Goal: Task Accomplishment & Management: Complete application form

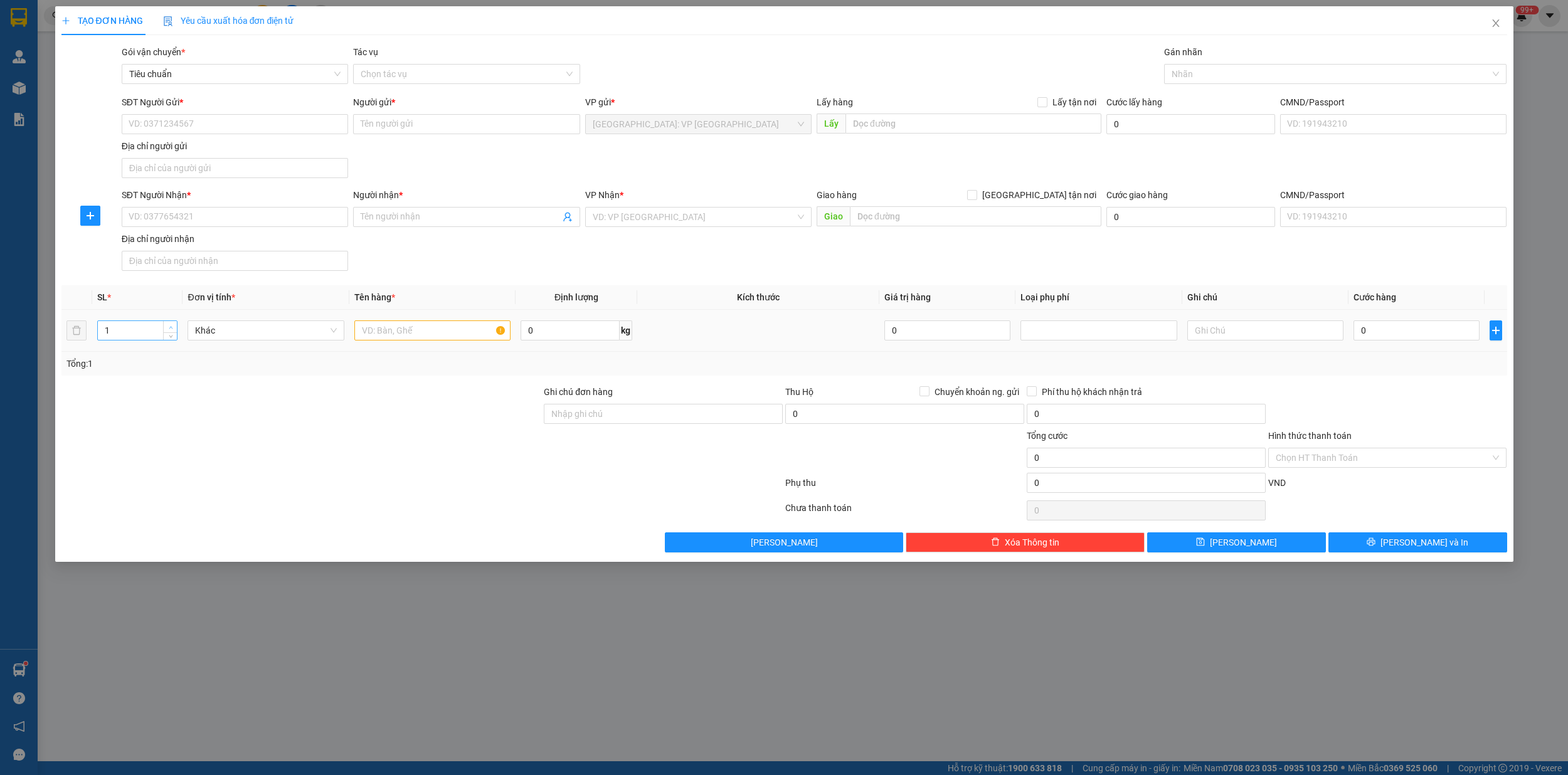
type input "2"
click at [170, 323] on span "Increase Value" at bounding box center [169, 327] width 14 height 12
click at [383, 340] on input "text" at bounding box center [432, 330] width 157 height 20
type input "1 kien giấy,1 can ruou 20l"
click at [211, 127] on input "SĐT Người Gửi *" at bounding box center [235, 124] width 227 height 20
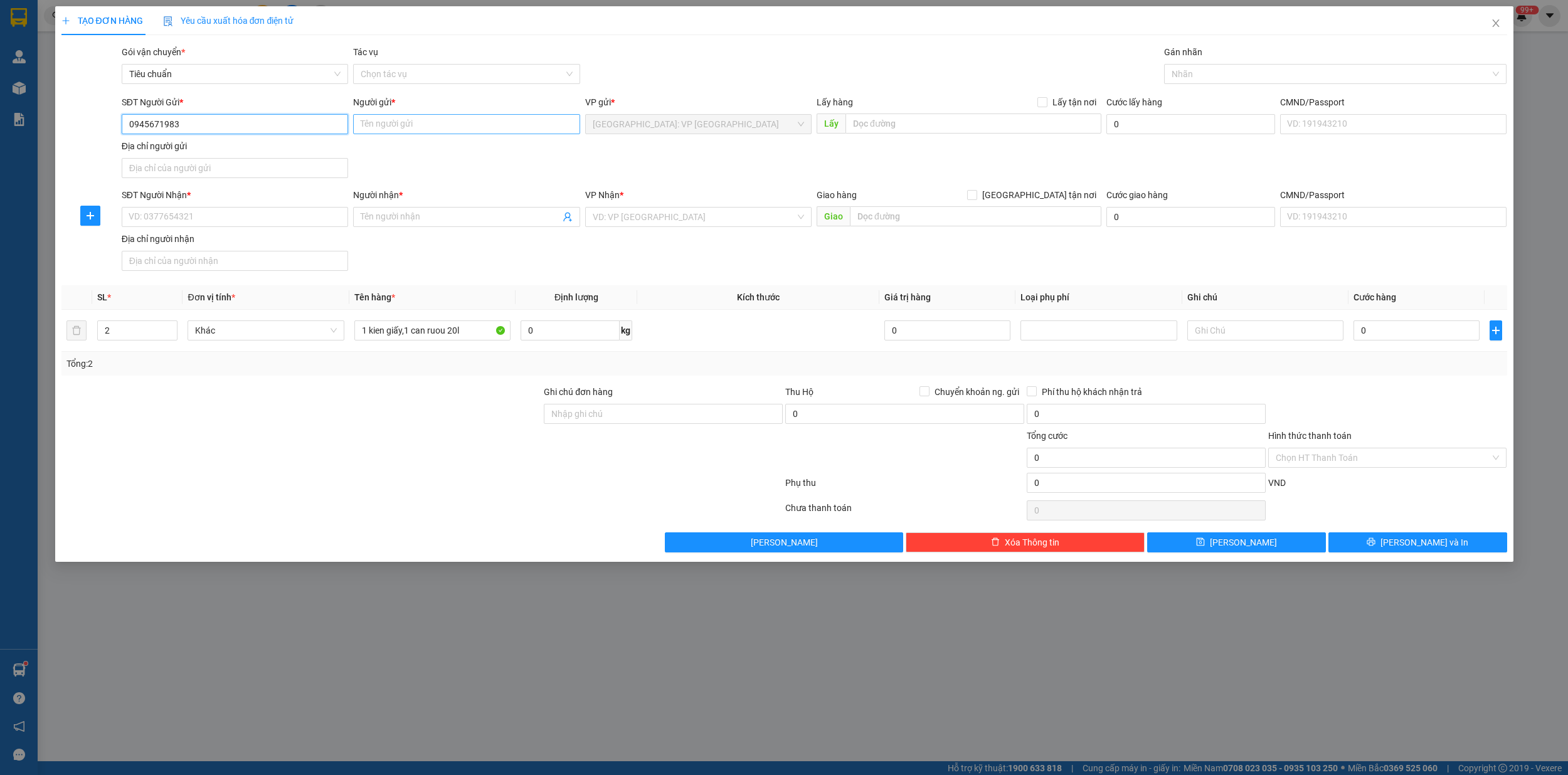
type input "0945671983"
click at [385, 133] on input "Người gửi *" at bounding box center [467, 124] width 227 height 20
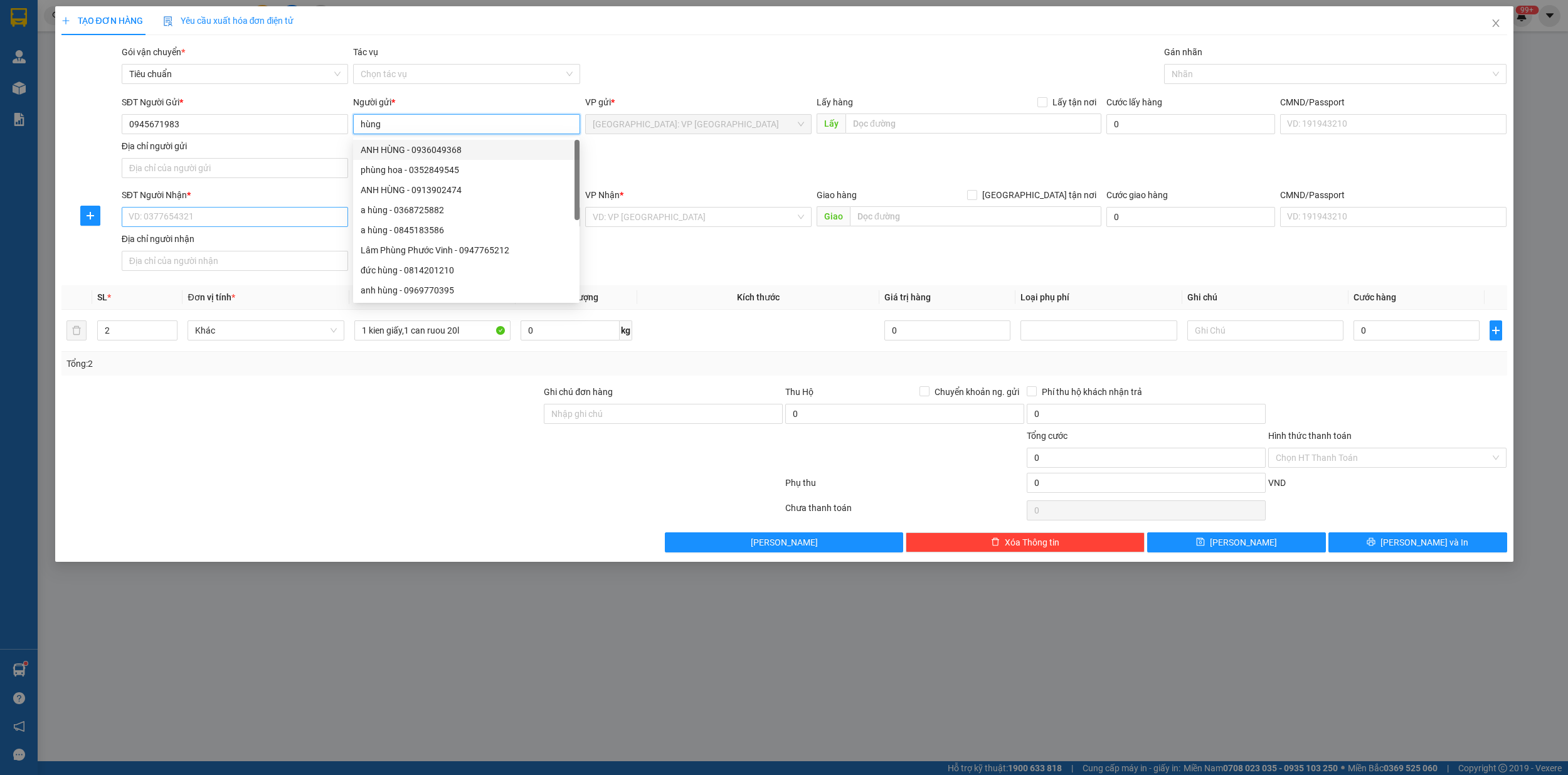
type input "hùng"
click at [176, 219] on input "SĐT Người Nhận *" at bounding box center [235, 217] width 227 height 20
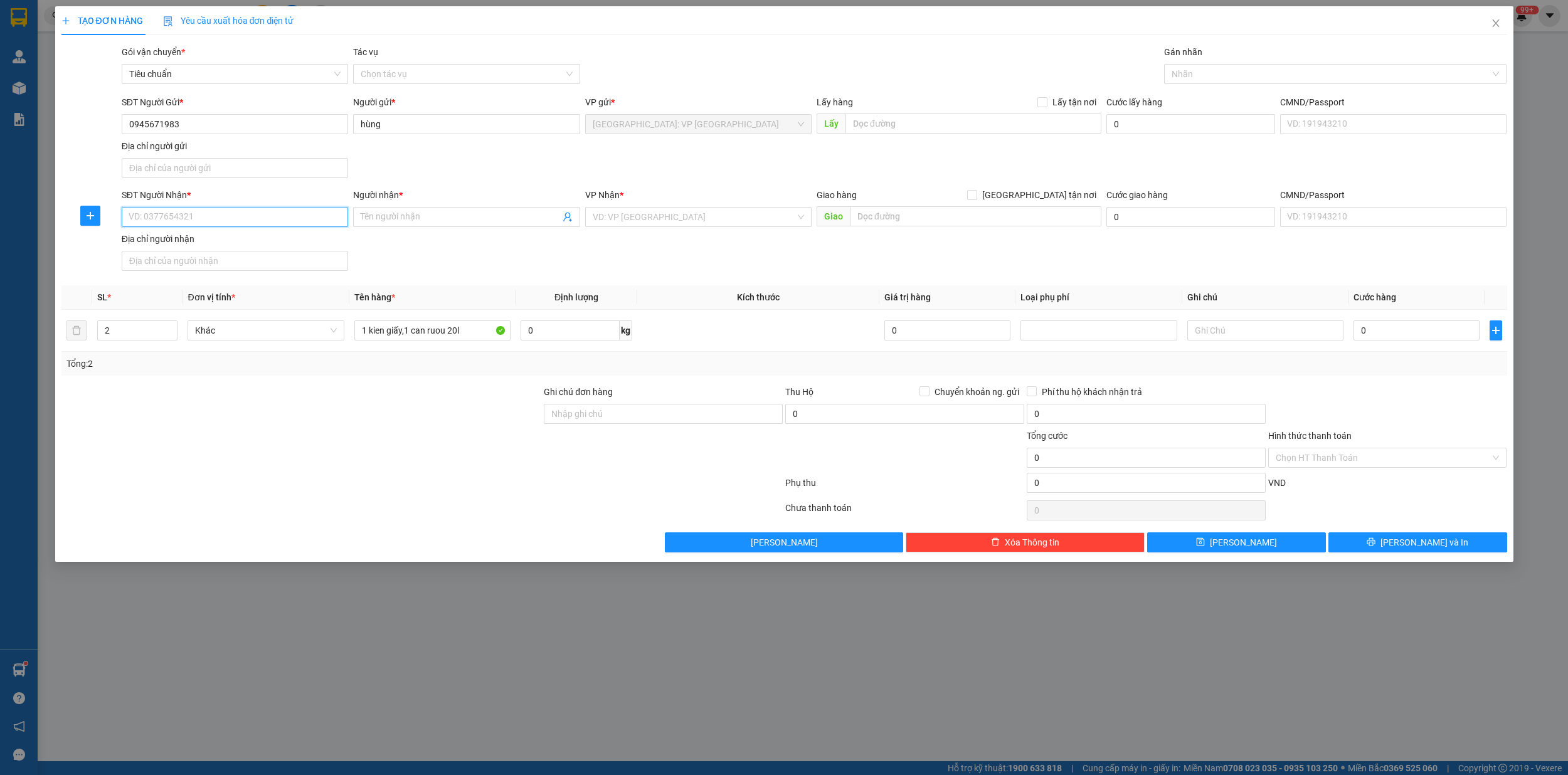
click at [176, 219] on input "SĐT Người Nhận *" at bounding box center [235, 217] width 227 height 20
type input "0935274788"
click at [422, 221] on input "Người nhận *" at bounding box center [460, 217] width 199 height 14
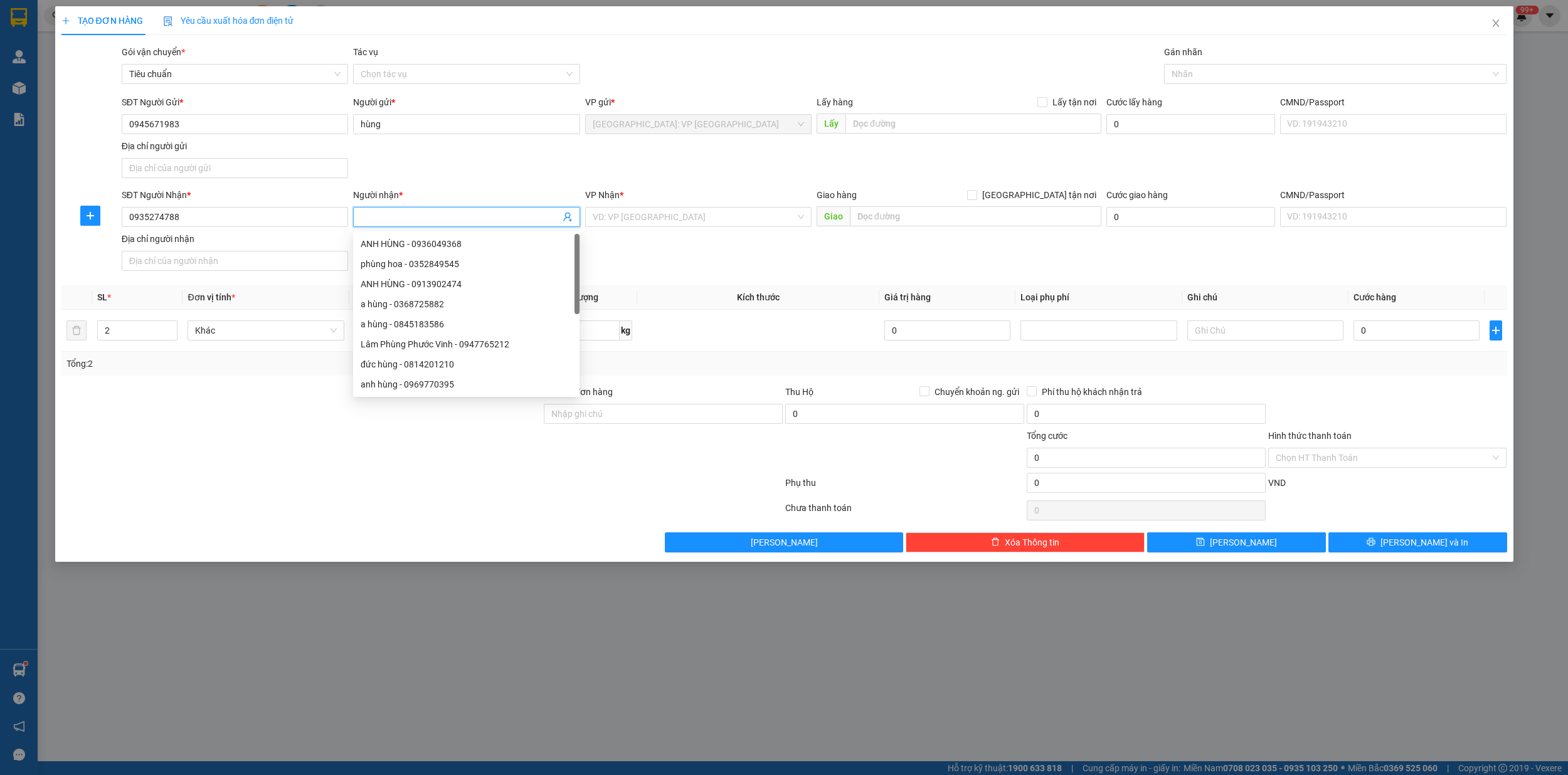
click at [432, 216] on input "Người nhận *" at bounding box center [460, 217] width 199 height 14
type input "dũng"
click at [620, 224] on input "search" at bounding box center [694, 216] width 203 height 18
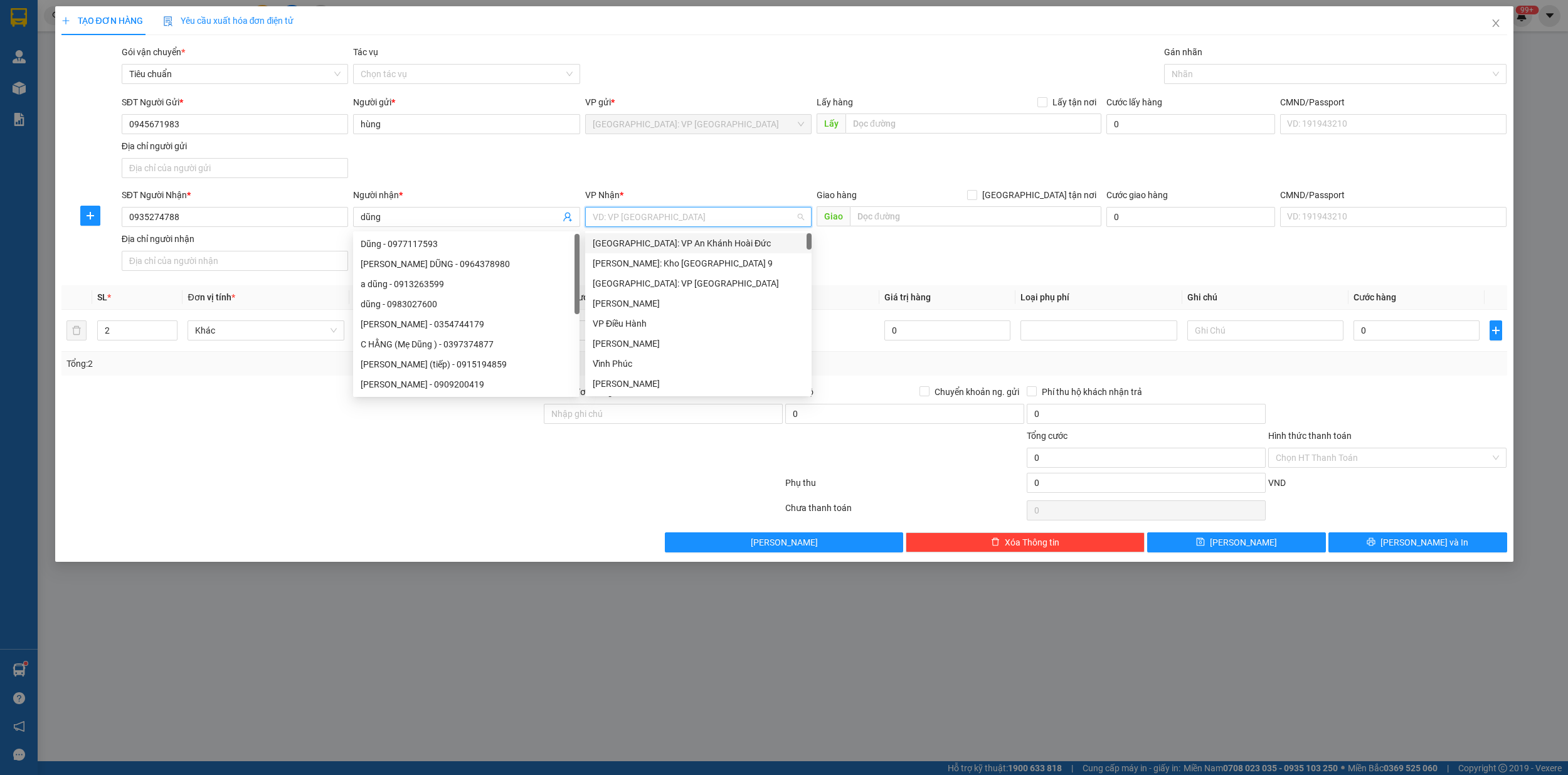
type input "d"
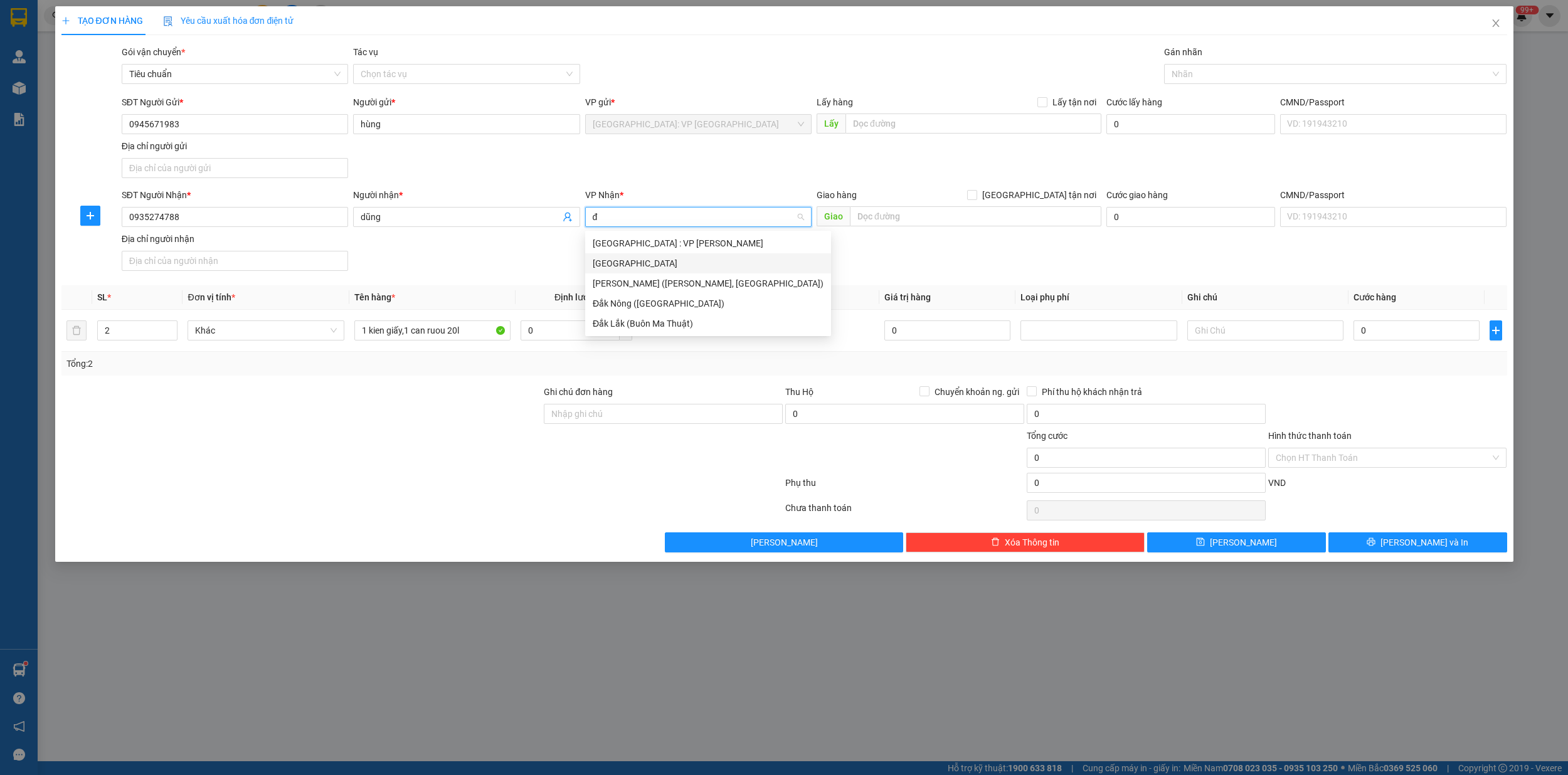
type input "đà"
click at [704, 246] on div "[GEOGRAPHIC_DATA] : VP [PERSON_NAME]" at bounding box center [708, 243] width 231 height 14
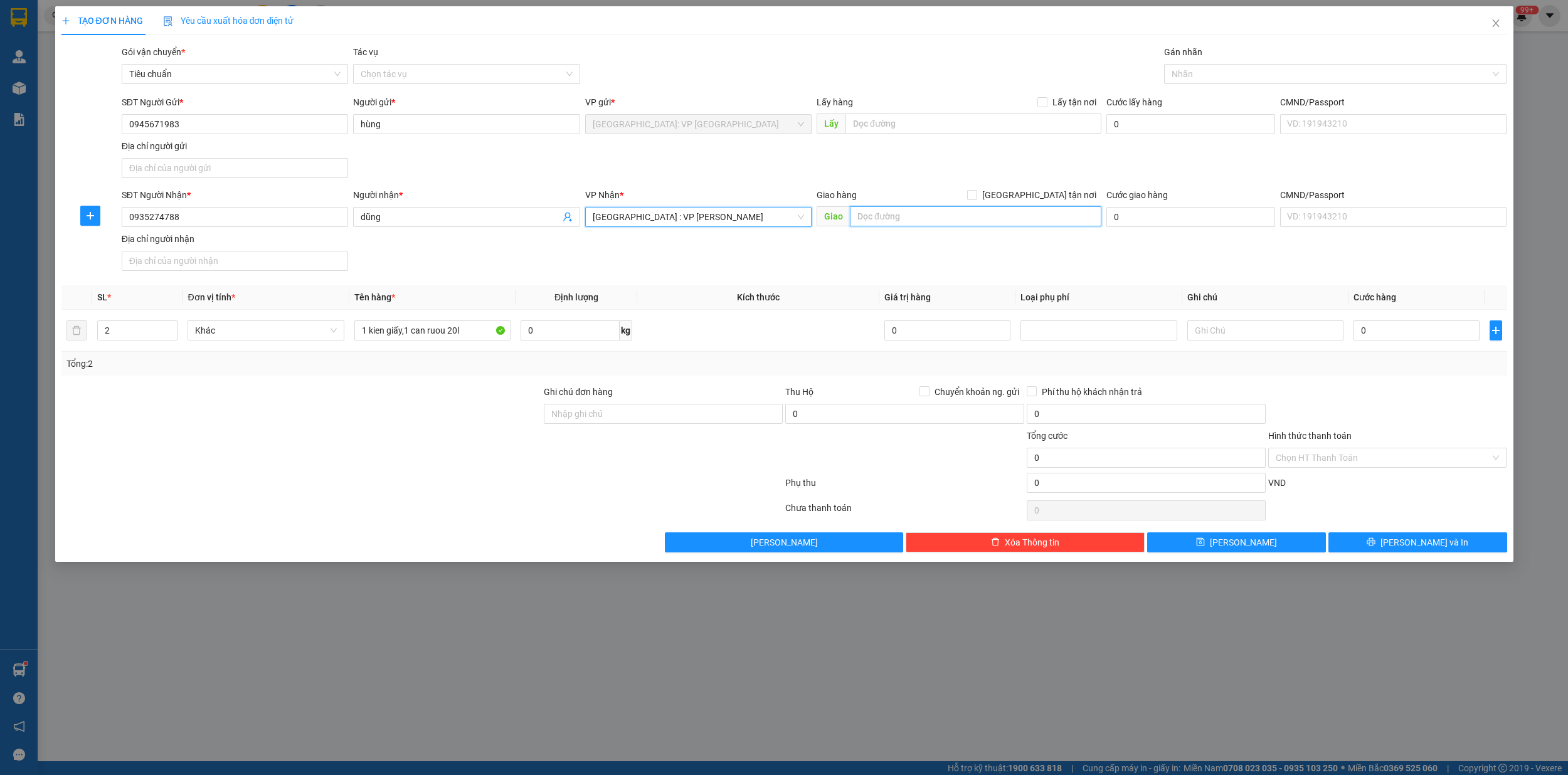
click at [897, 216] on input "text" at bounding box center [976, 216] width 251 height 20
click at [948, 216] on input "text" at bounding box center [976, 216] width 251 height 20
click at [969, 216] on input "205 [PERSON_NAME],p an [GEOGRAPHIC_DATA]" at bounding box center [976, 216] width 251 height 20
type input "205 [PERSON_NAME],[GEOGRAPHIC_DATA] ,[GEOGRAPHIC_DATA]"
click at [976, 194] on input "[GEOGRAPHIC_DATA] tận nơi" at bounding box center [971, 194] width 9 height 9
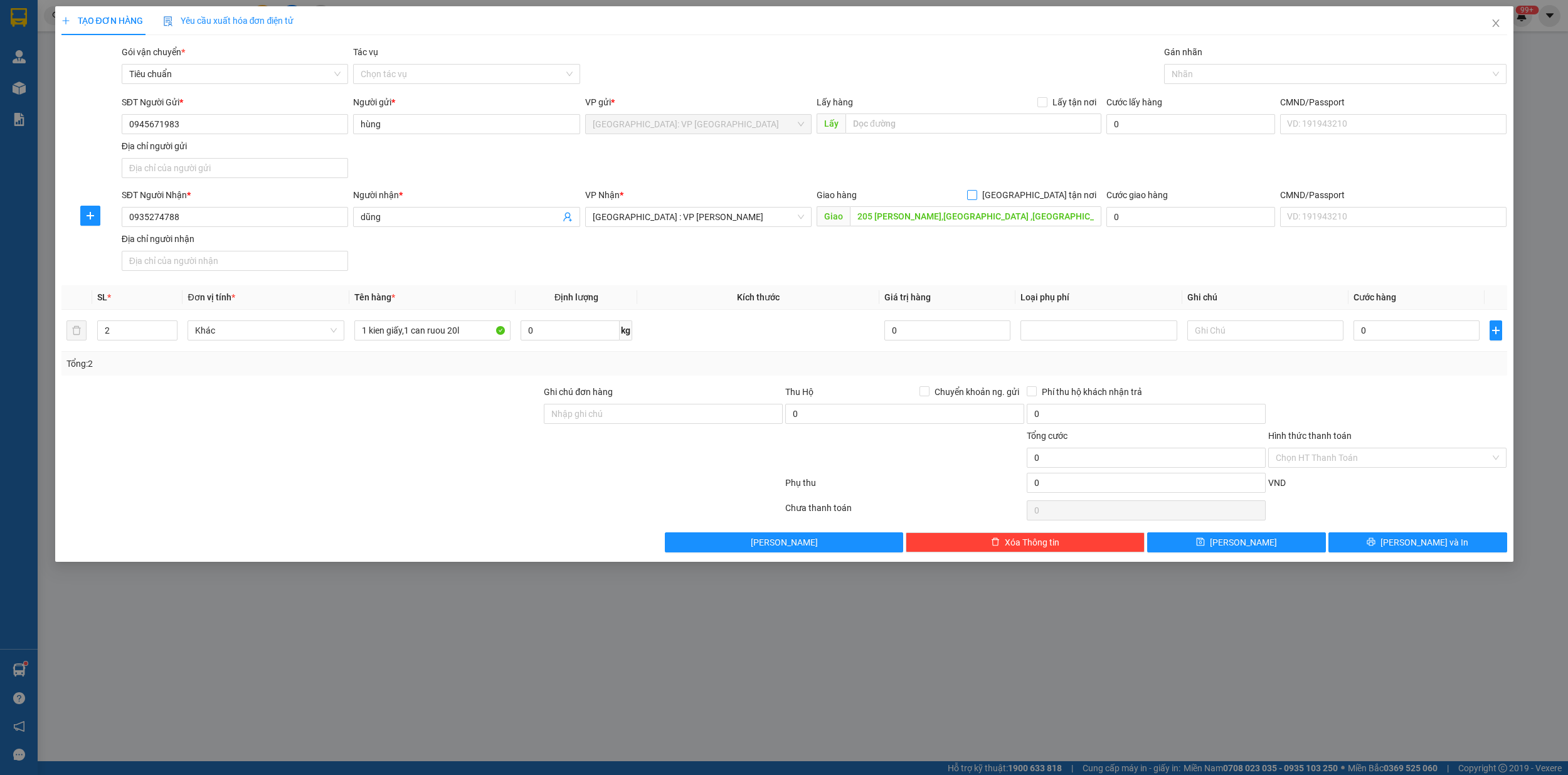
checkbox input "true"
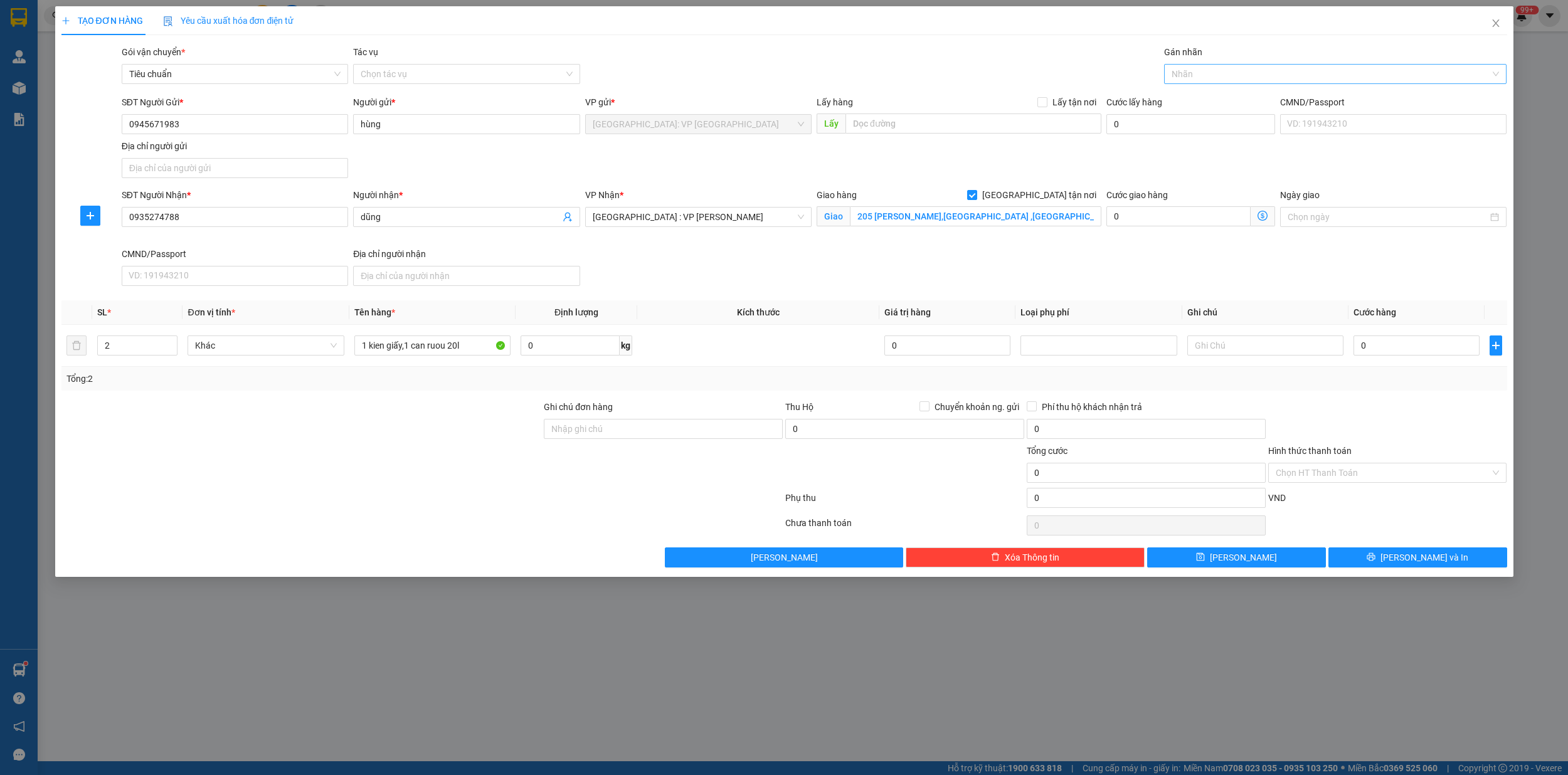
click at [1201, 78] on div at bounding box center [1329, 73] width 323 height 15
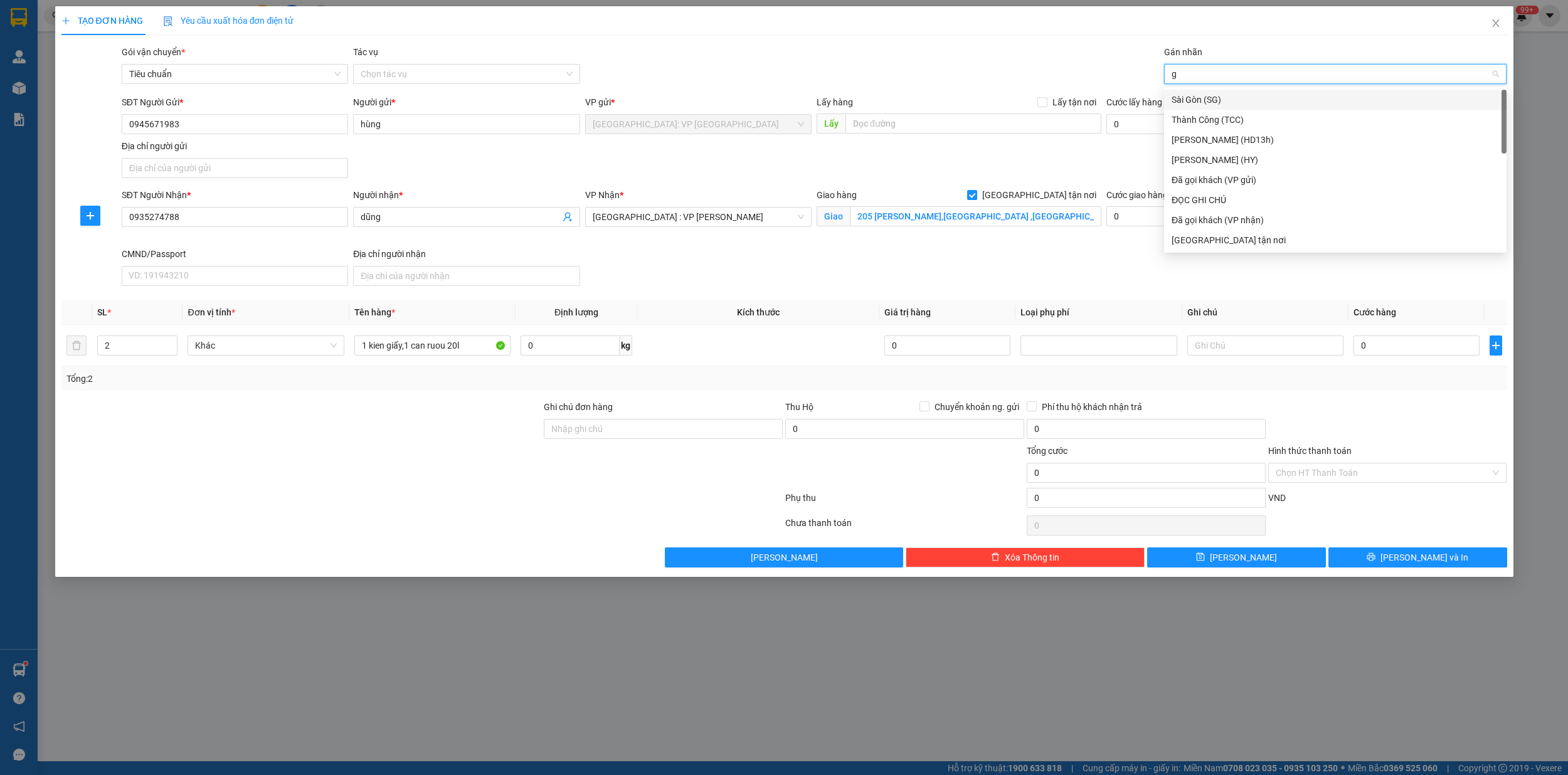
type input "gi"
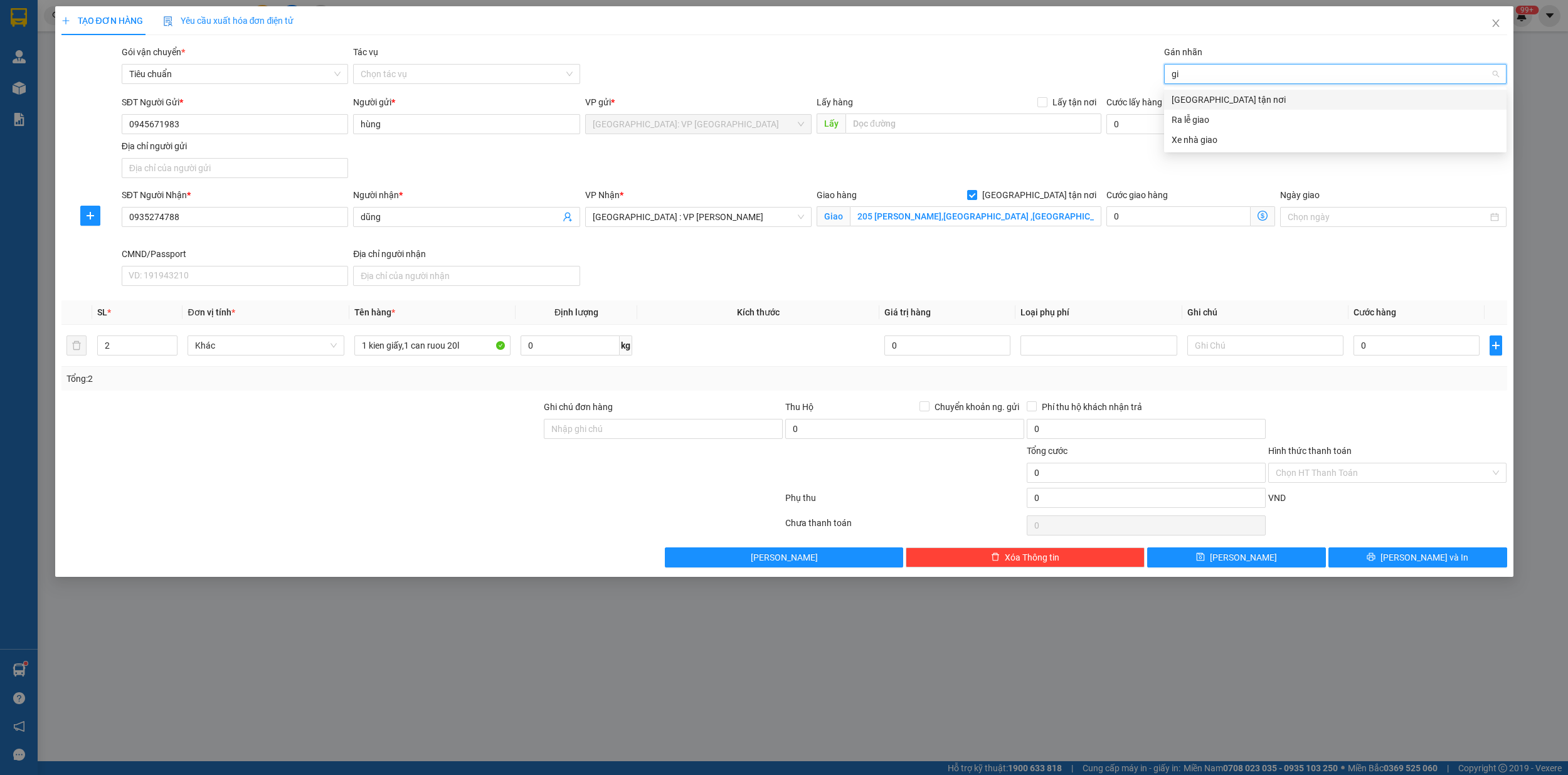
click at [1205, 92] on div "[GEOGRAPHIC_DATA] tận nơi" at bounding box center [1336, 99] width 343 height 20
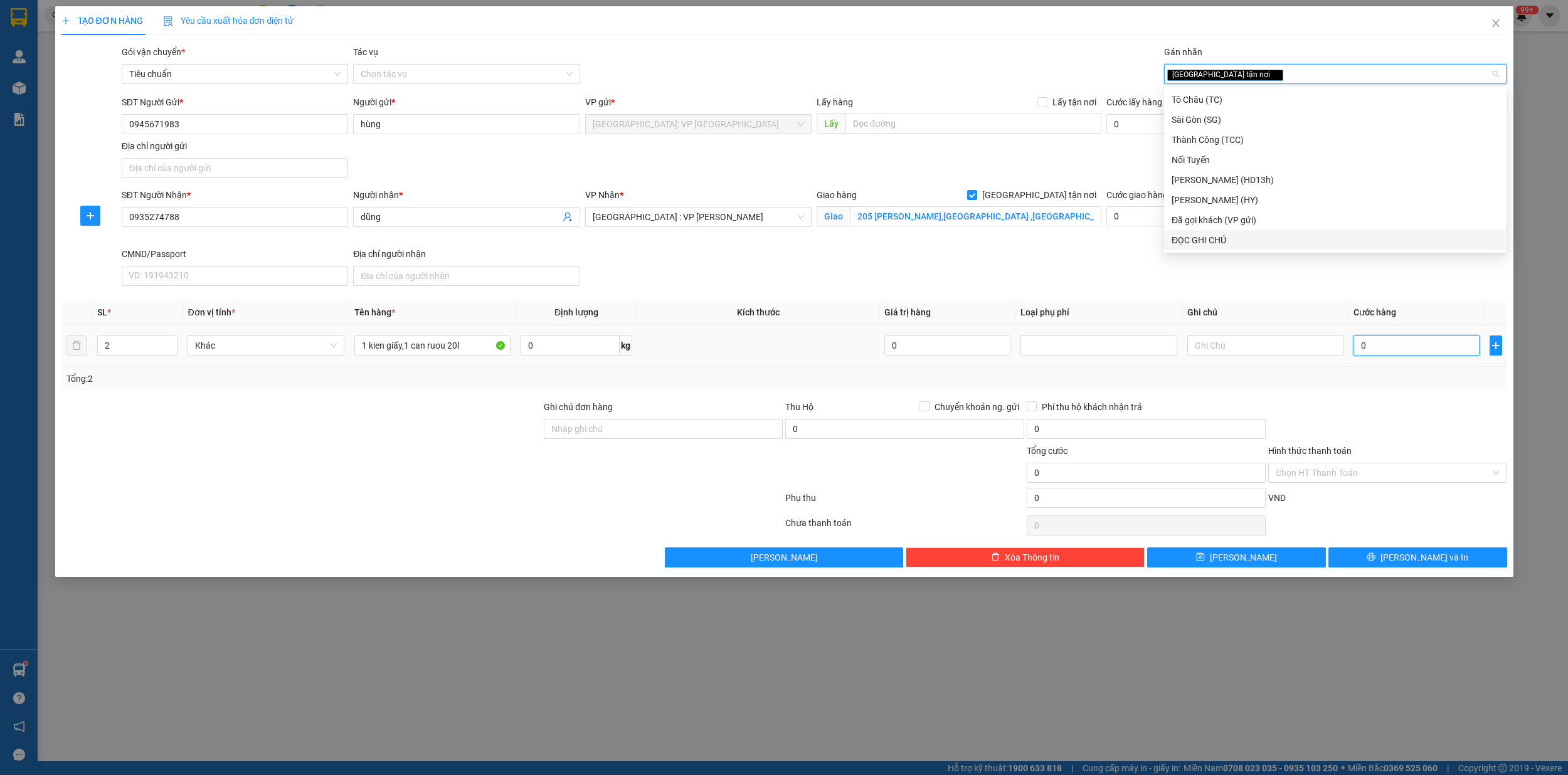
click at [1394, 350] on input "0" at bounding box center [1416, 346] width 126 height 20
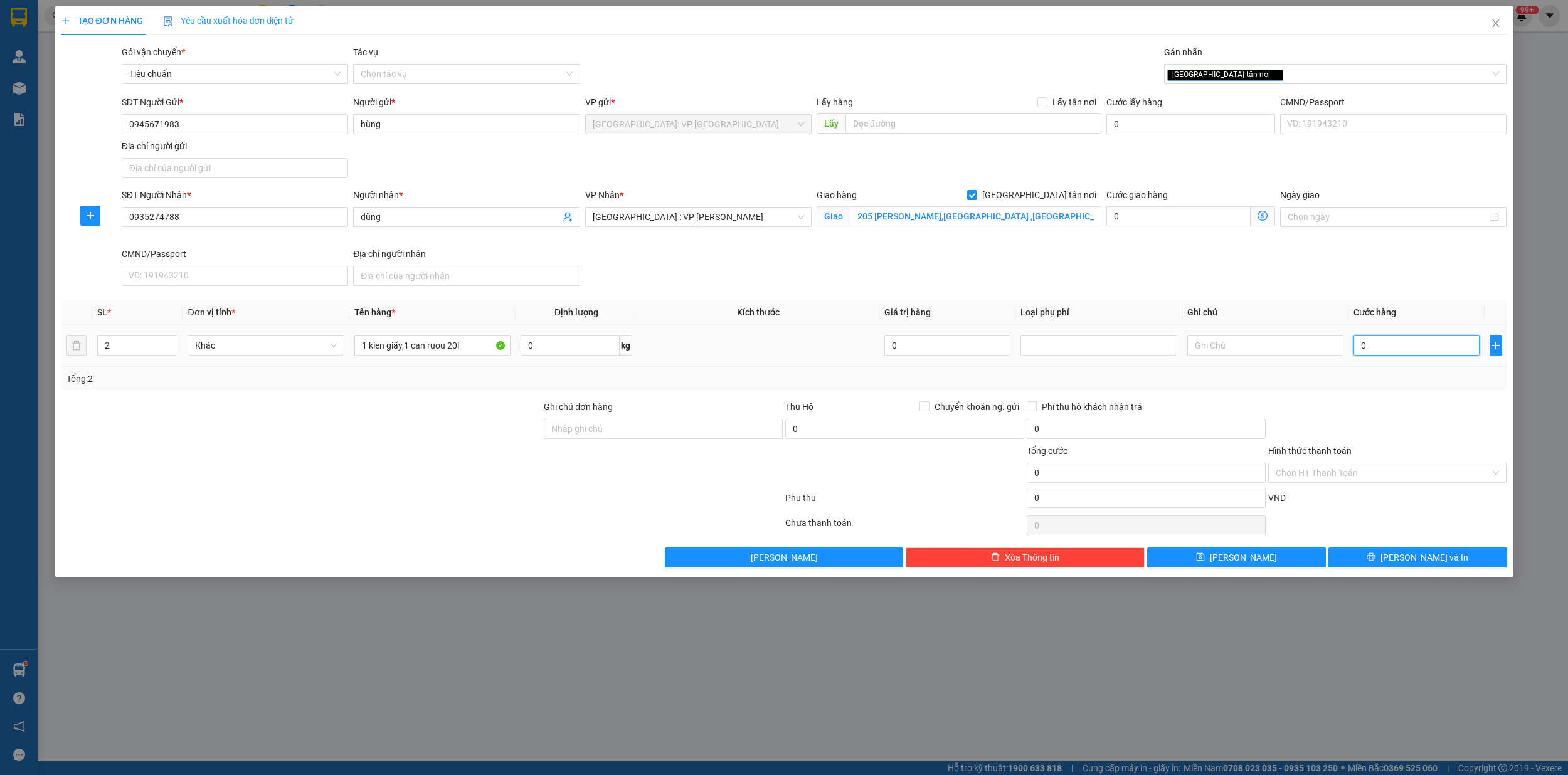
click at [1389, 344] on input "0" at bounding box center [1416, 346] width 126 height 20
type input "01"
type input "1"
type input "019"
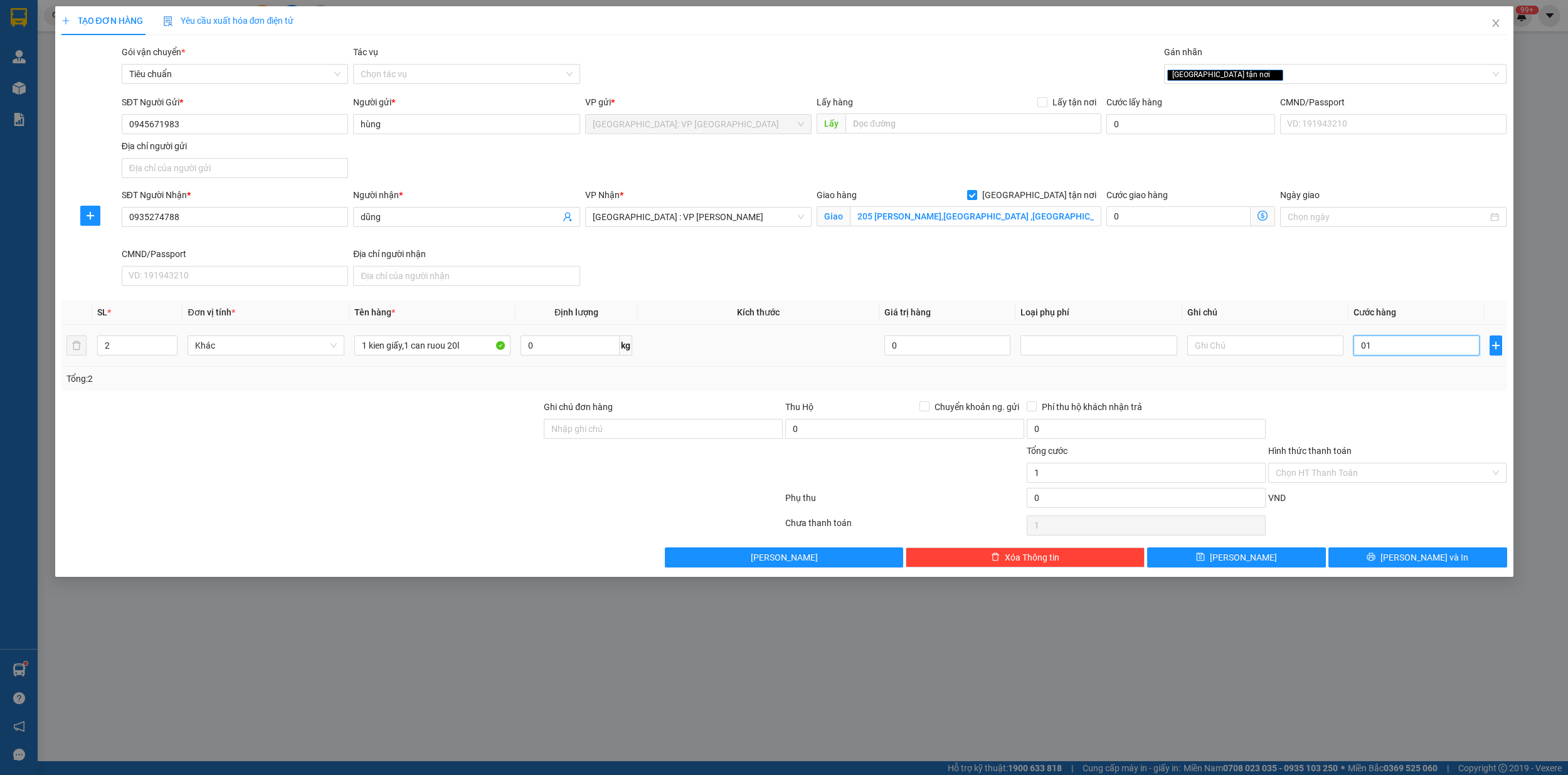
type input "19"
type input "0.190"
type input "190"
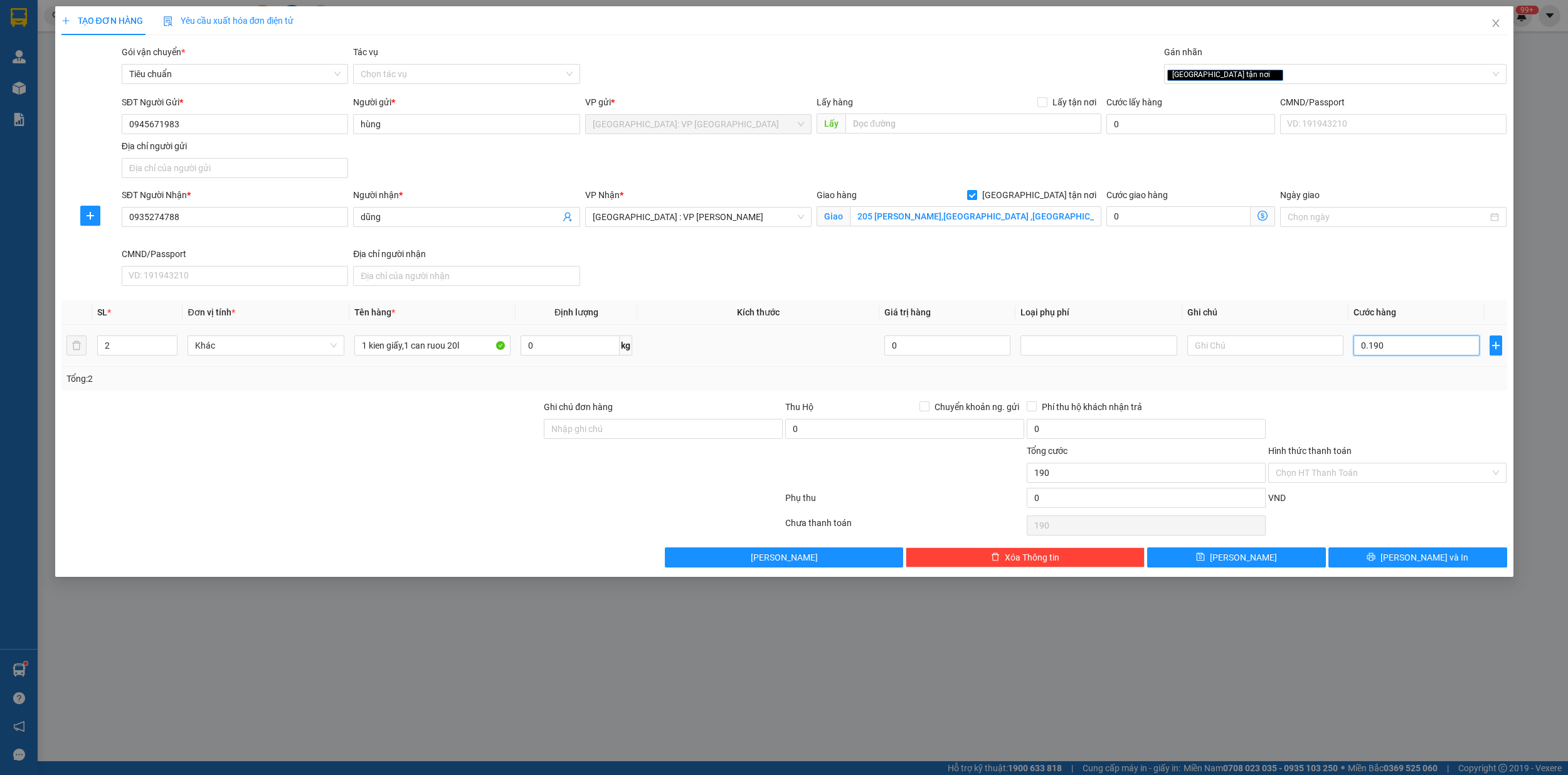
type input "01.900"
type input "1.900"
type input "019.000"
type input "19.000"
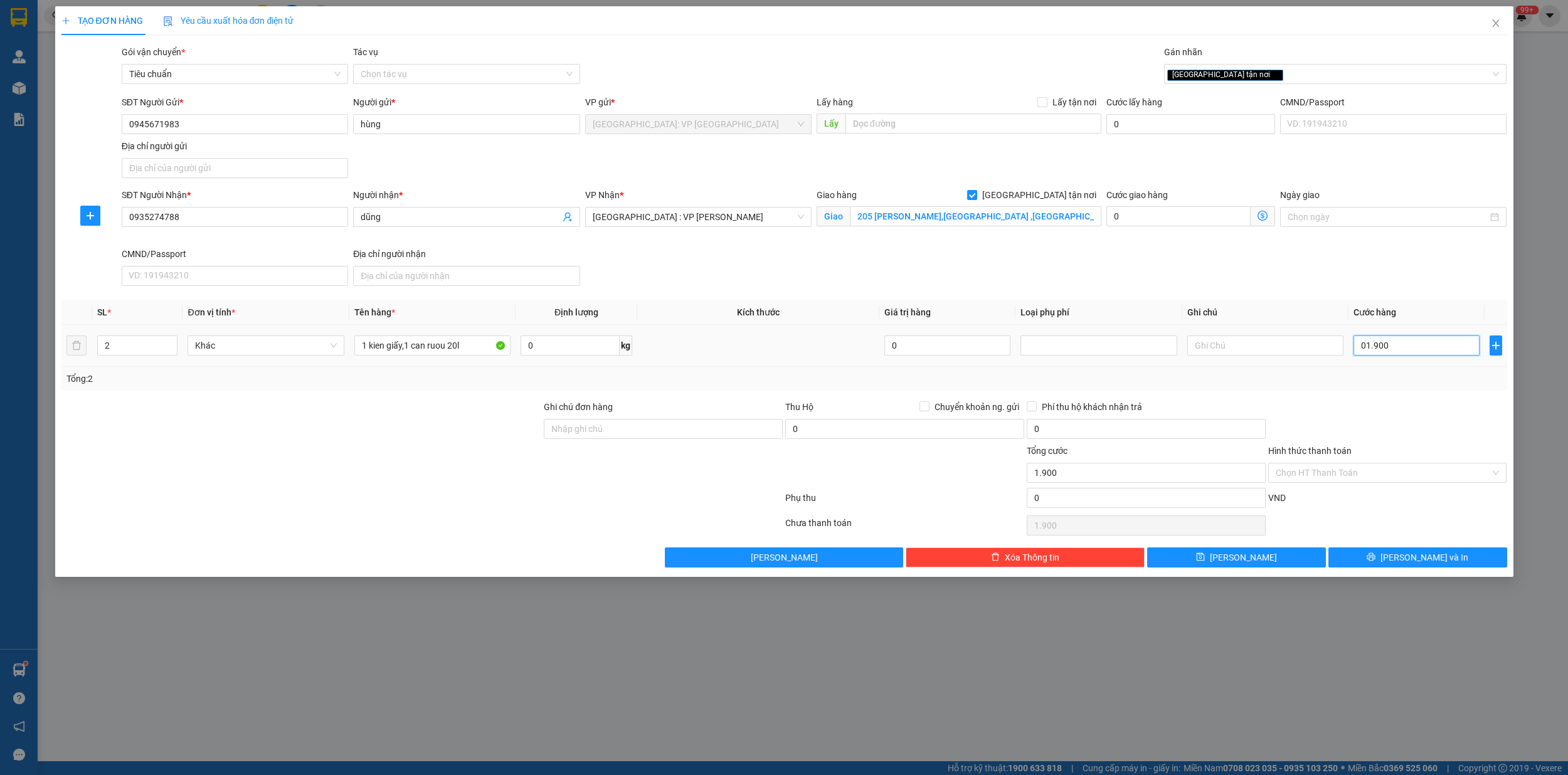
type input "19.000"
type input "0.190.000"
type input "190.000"
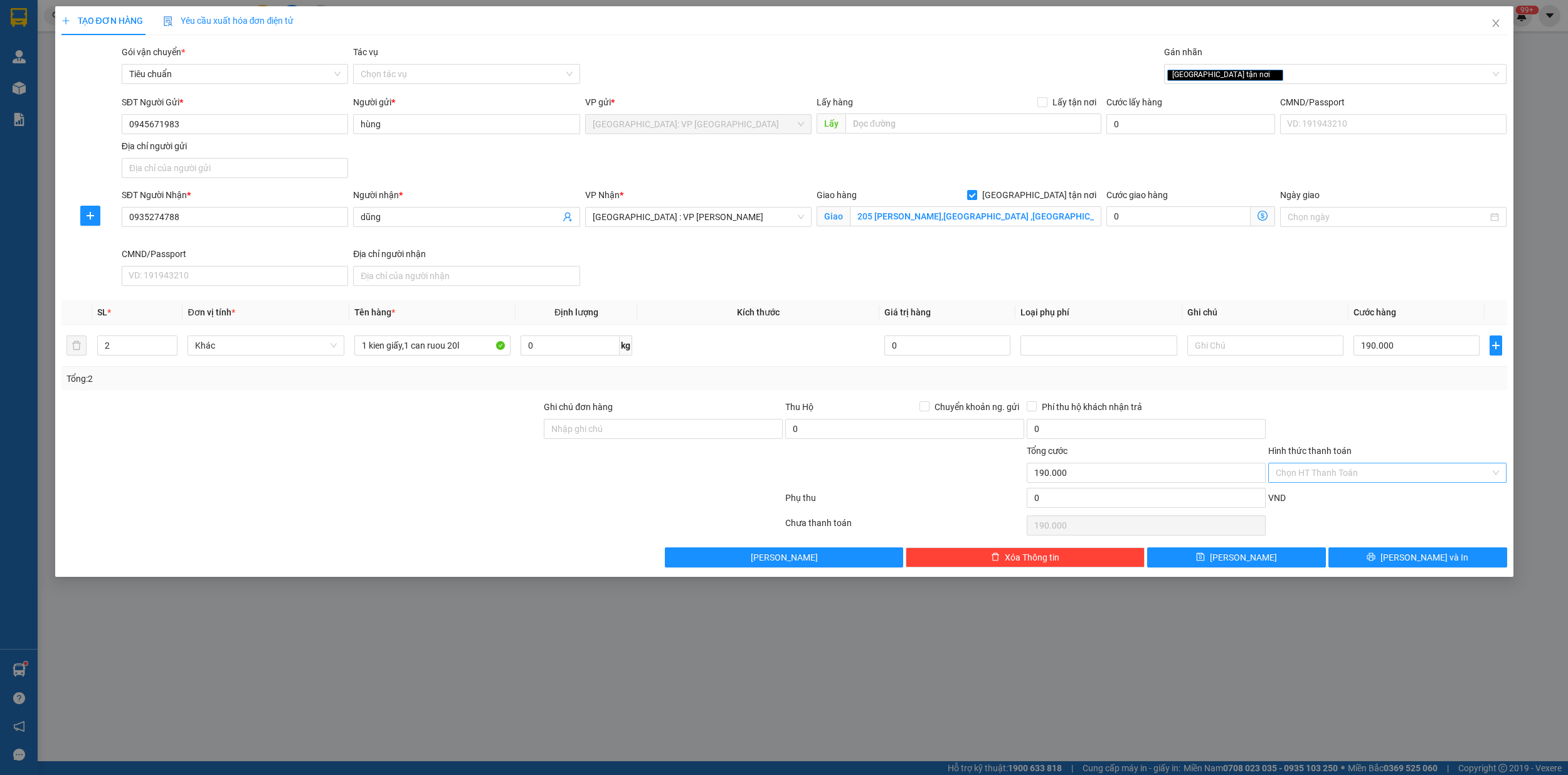
click at [1356, 477] on input "Hình thức thanh toán" at bounding box center [1383, 472] width 215 height 18
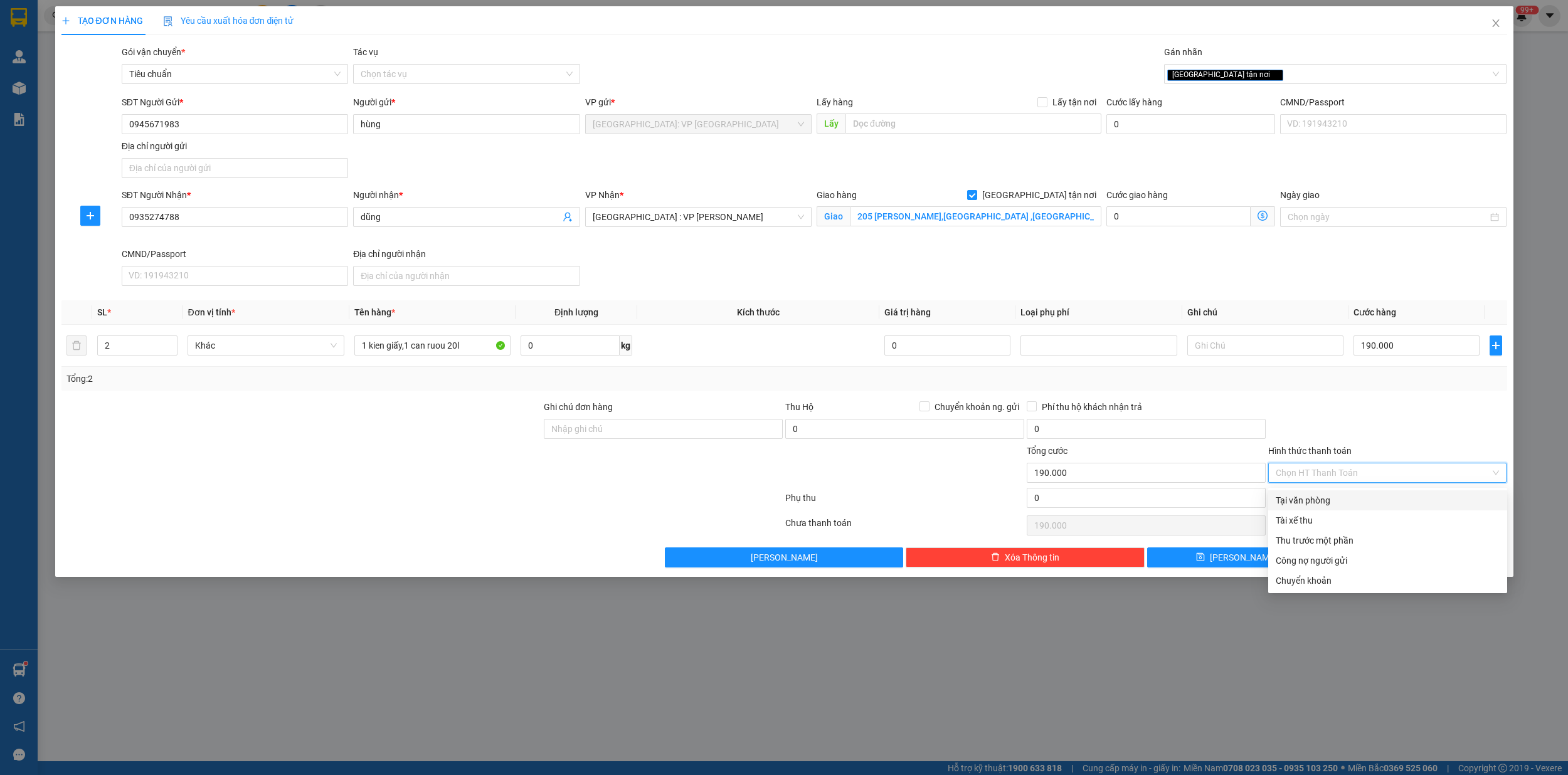
click at [1333, 497] on div "Tại văn phòng" at bounding box center [1388, 500] width 224 height 14
type input "0"
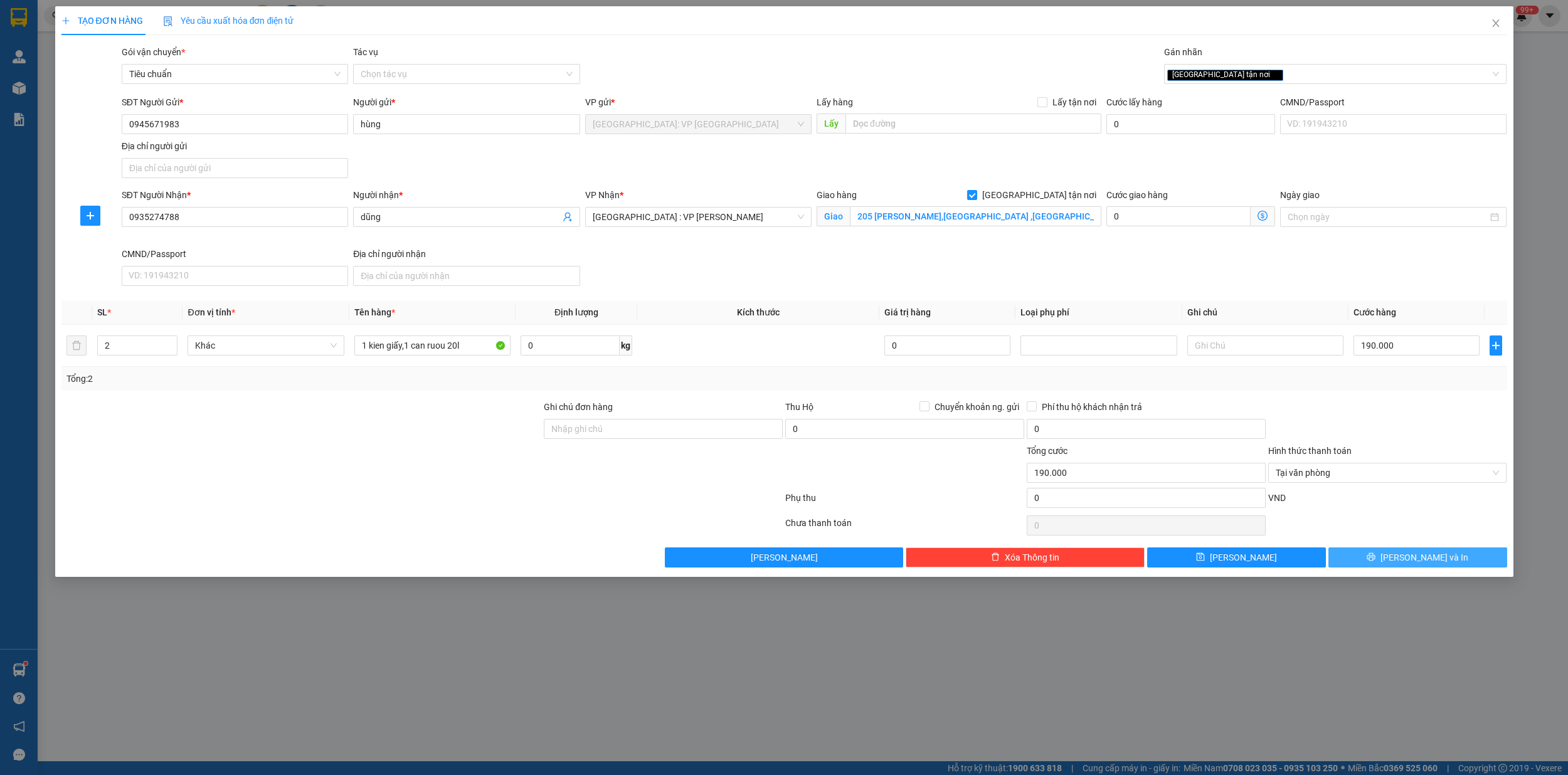
click at [1437, 561] on span "[PERSON_NAME] và In" at bounding box center [1425, 558] width 88 height 14
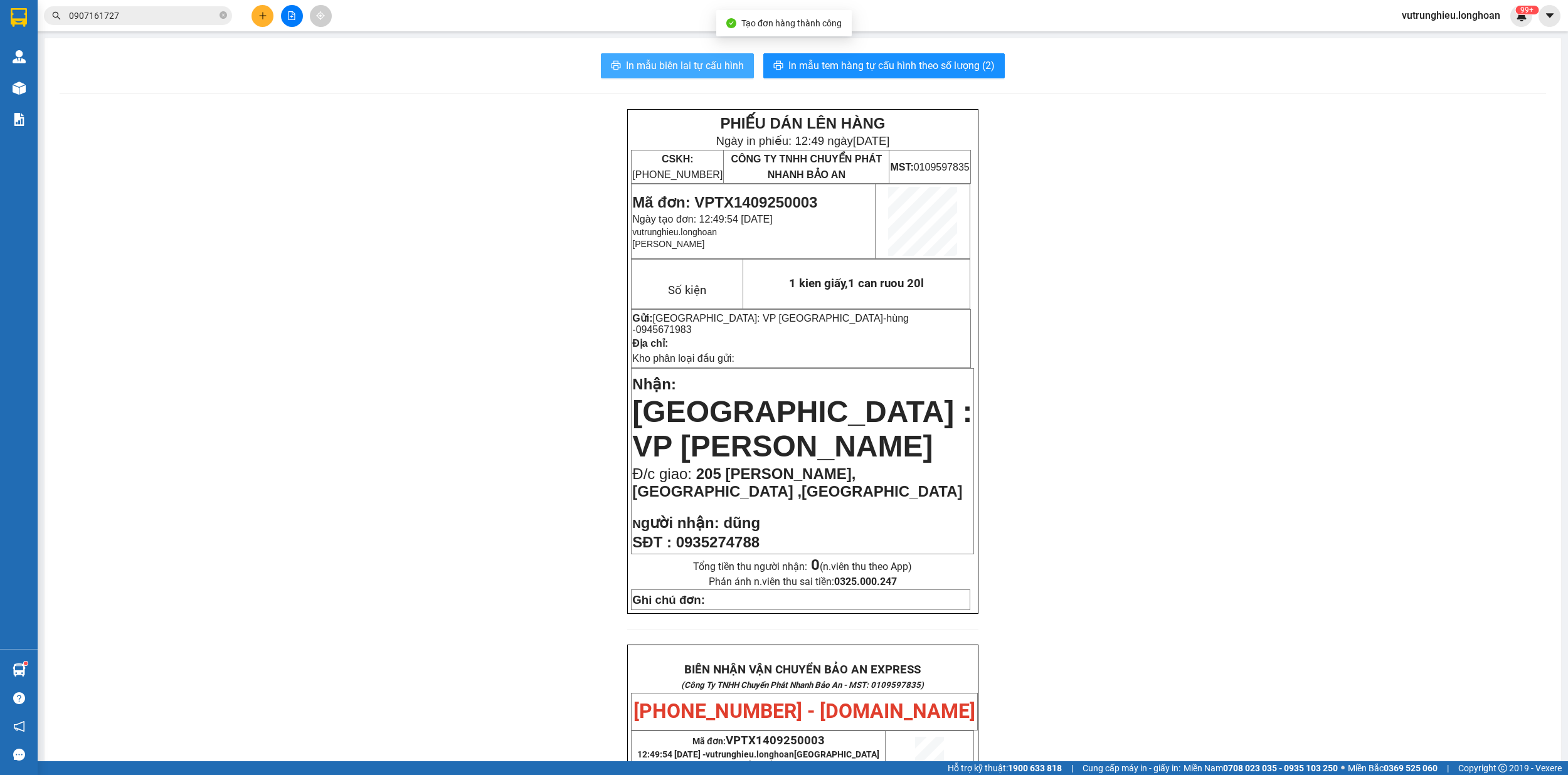
click at [675, 55] on button "In mẫu biên lai tự cấu hình" at bounding box center [677, 66] width 153 height 25
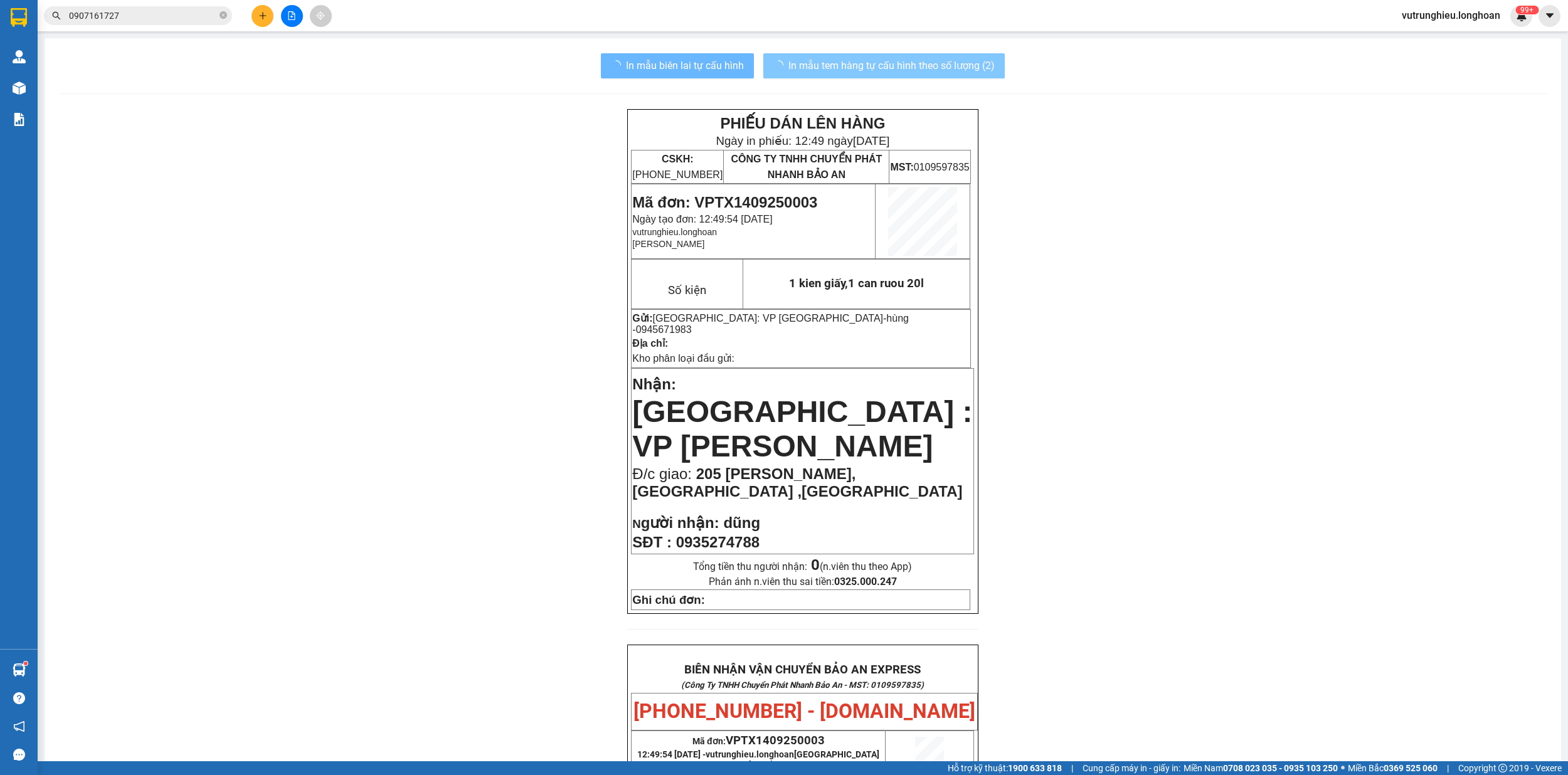
click at [886, 56] on button "In mẫu tem hàng tự cấu hình theo số lượng (2)" at bounding box center [884, 66] width 242 height 25
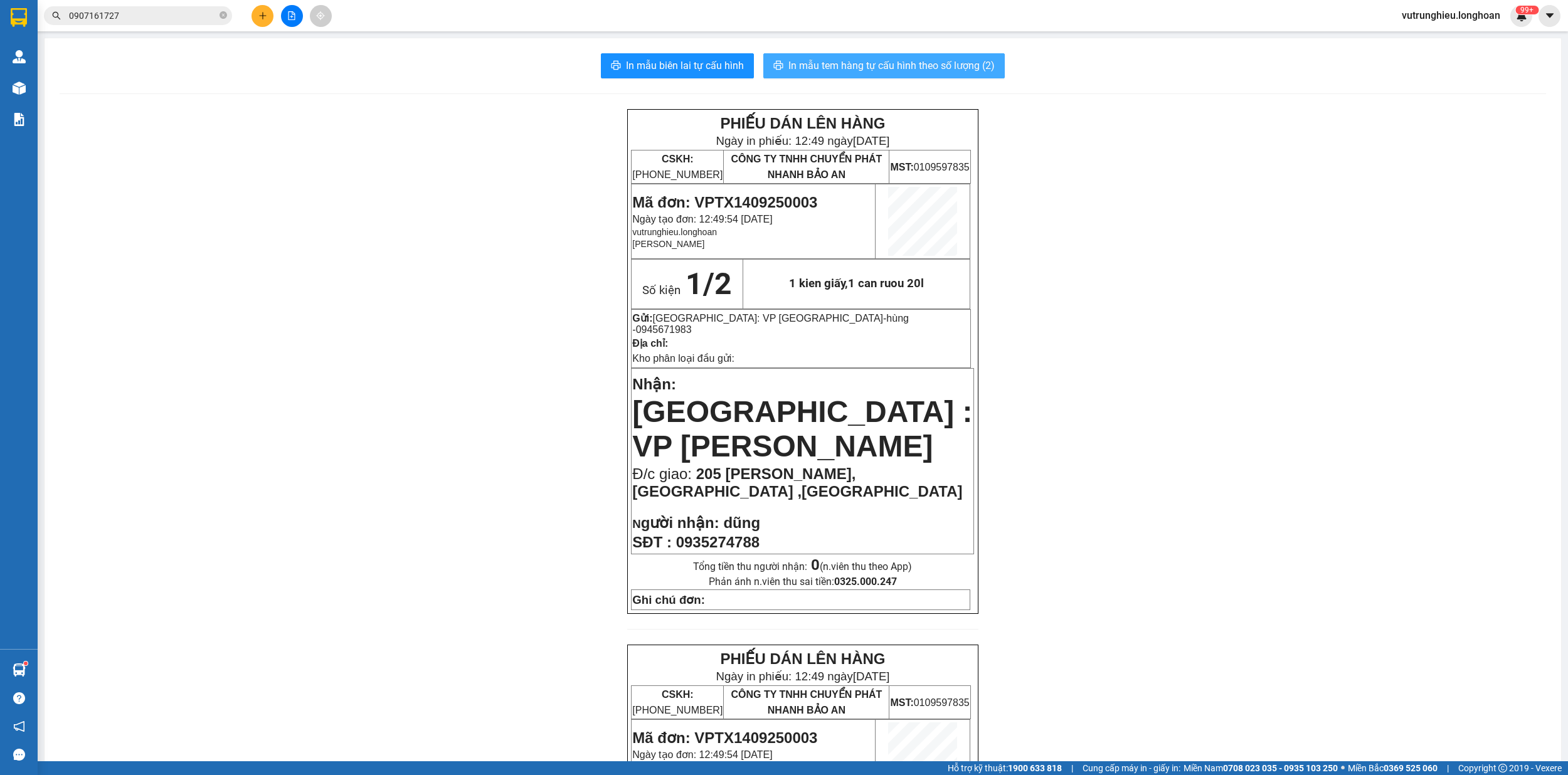
click at [886, 56] on button "In mẫu tem hàng tự cấu hình theo số lượng (2)" at bounding box center [884, 66] width 242 height 25
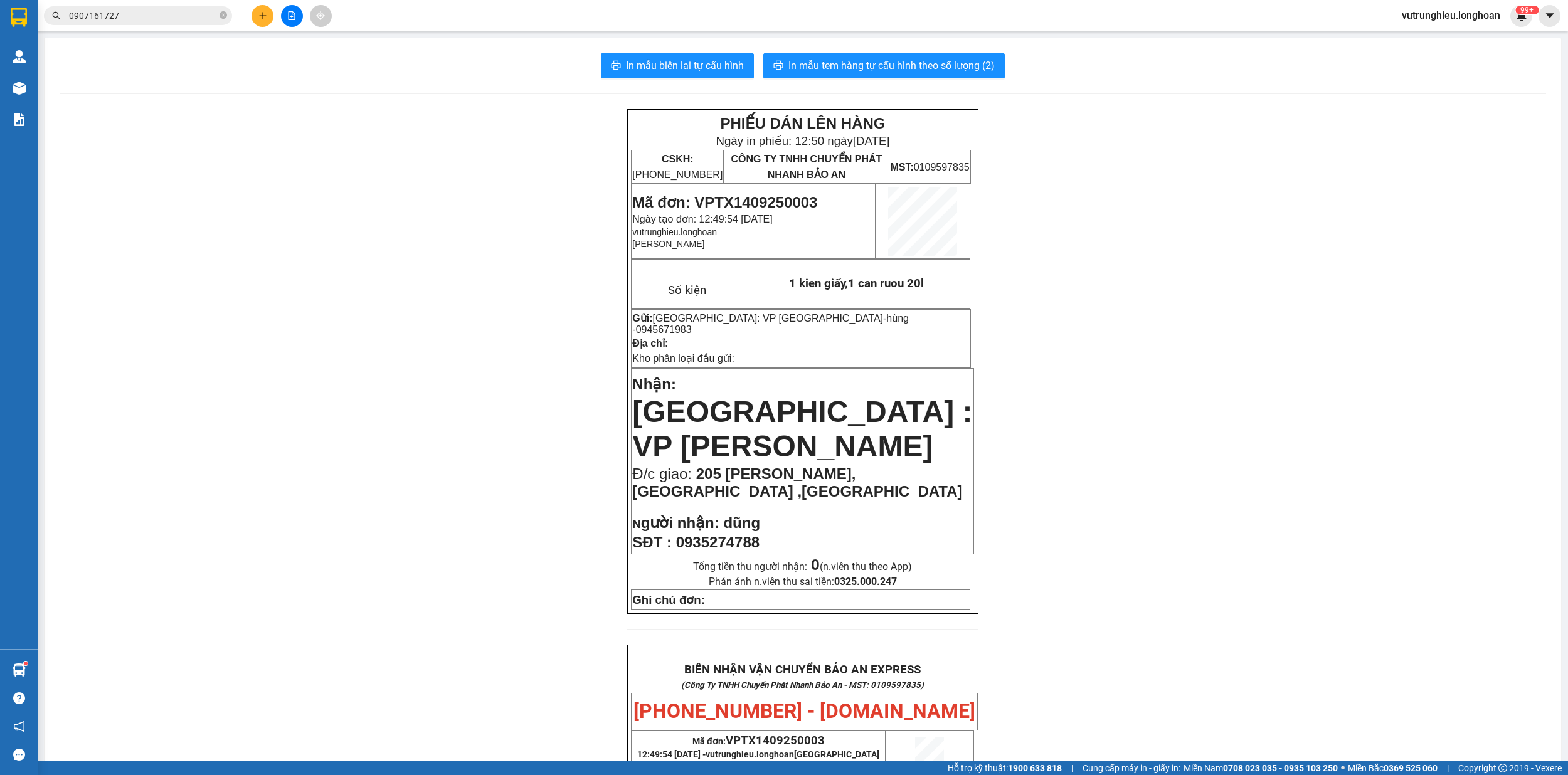
scroll to position [334, 0]
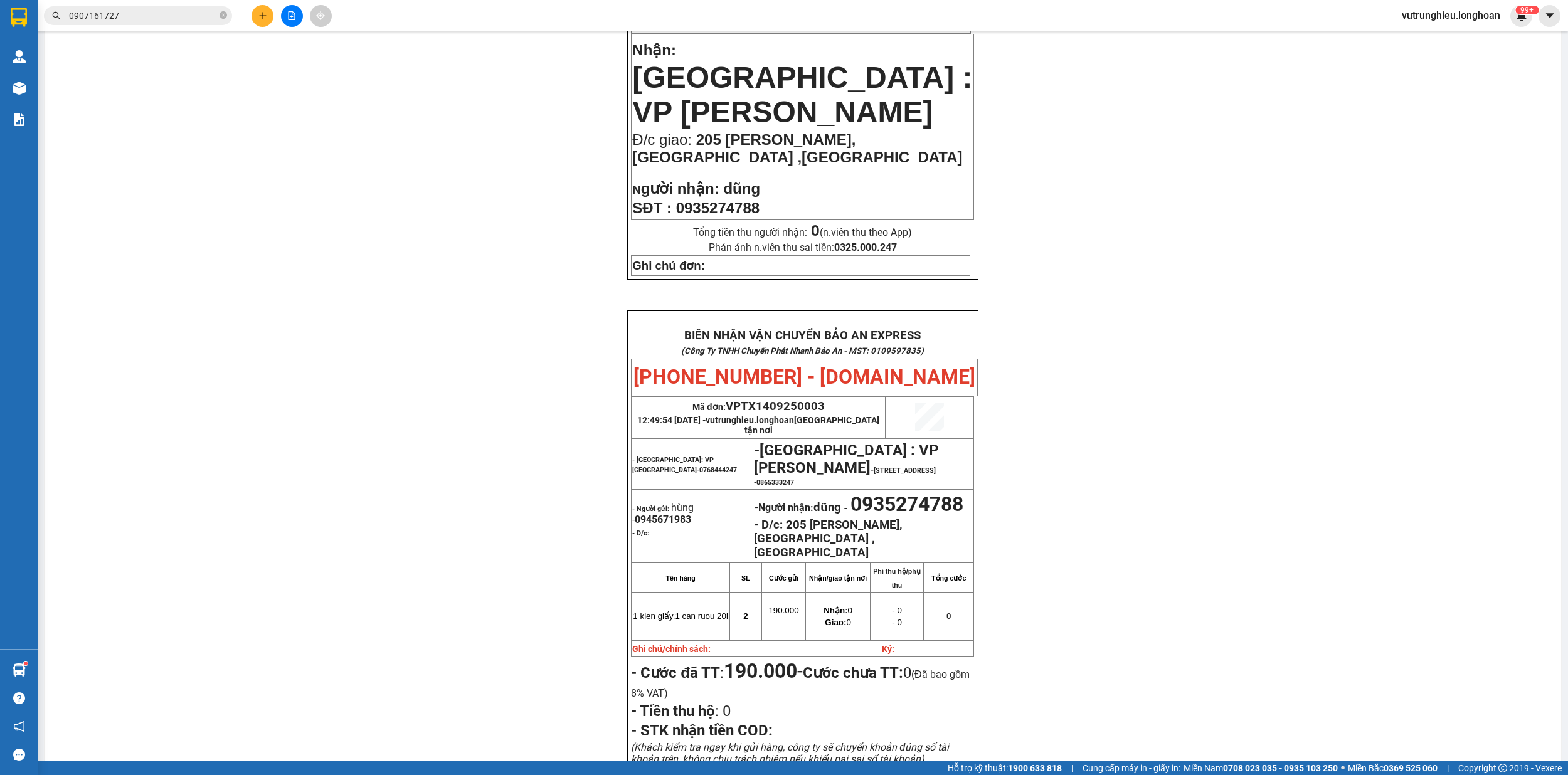
click at [774, 399] on span "VPTX1409250003" at bounding box center [775, 406] width 99 height 14
copy span "VPTX1409250003"
